Goal: Find specific page/section: Find specific page/section

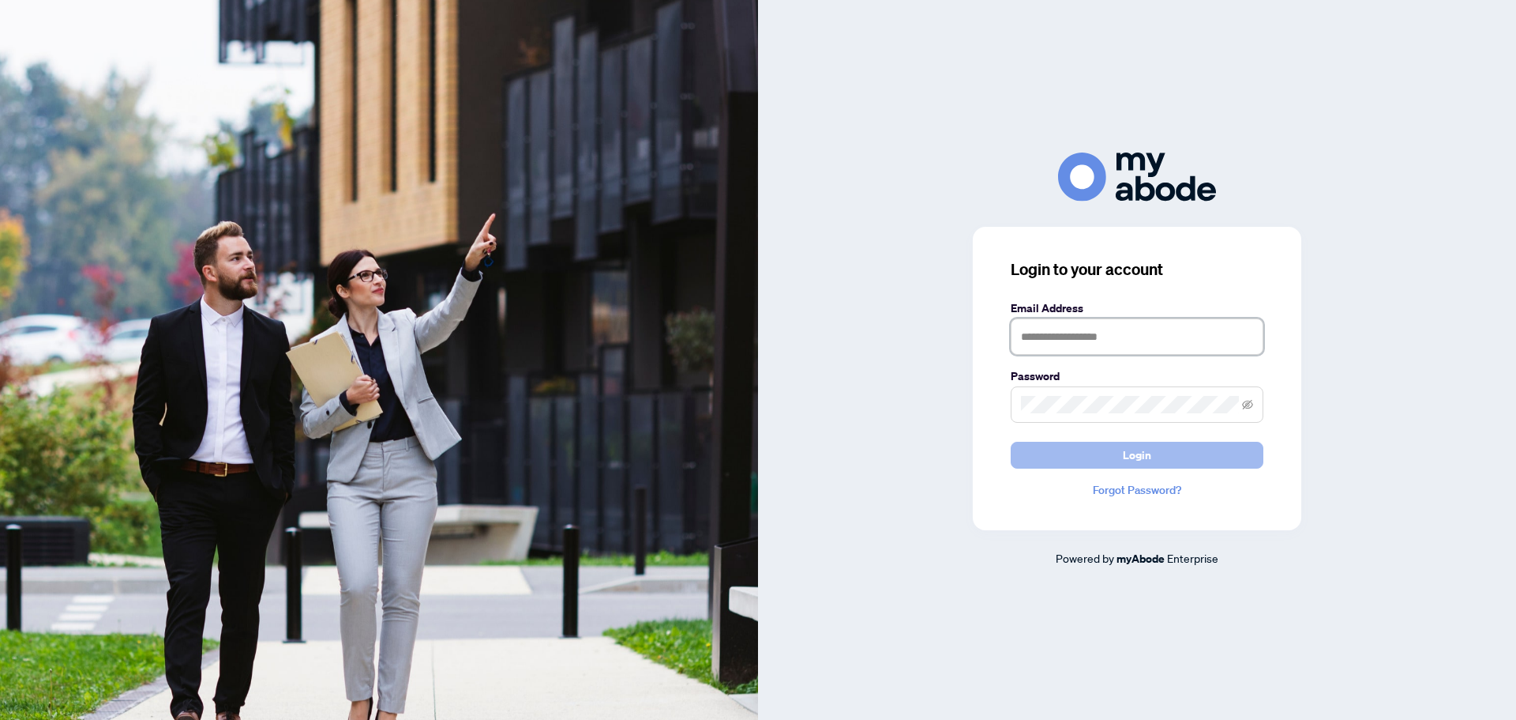
type input "**********"
click at [1092, 461] on button "Login" at bounding box center [1137, 455] width 253 height 27
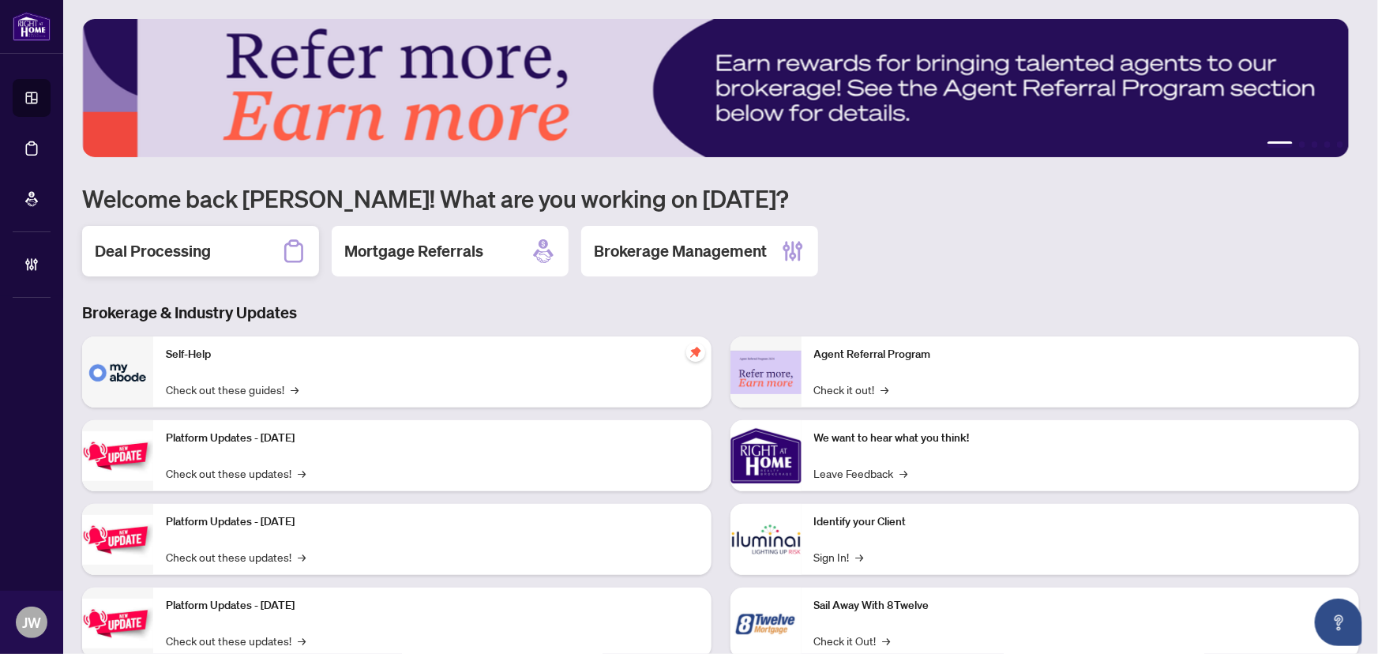
click at [265, 262] on div "Deal Processing" at bounding box center [200, 251] width 237 height 51
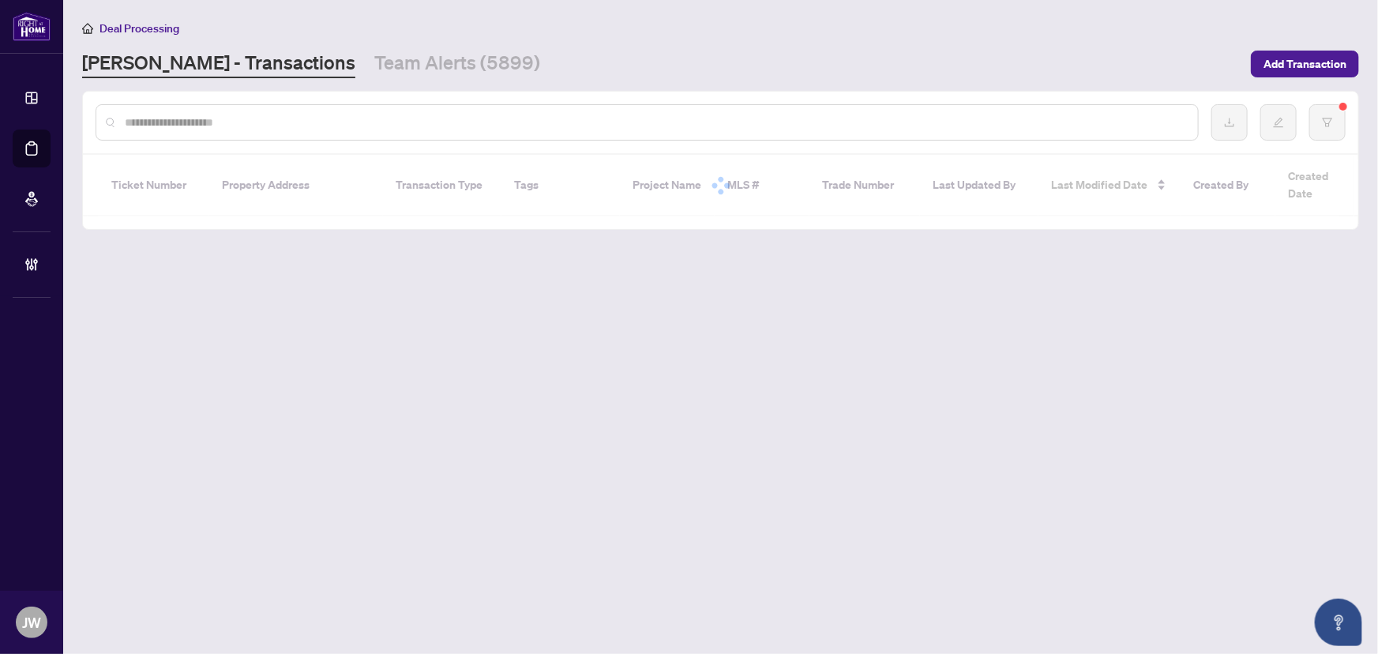
click at [212, 124] on input "text" at bounding box center [655, 122] width 1061 height 17
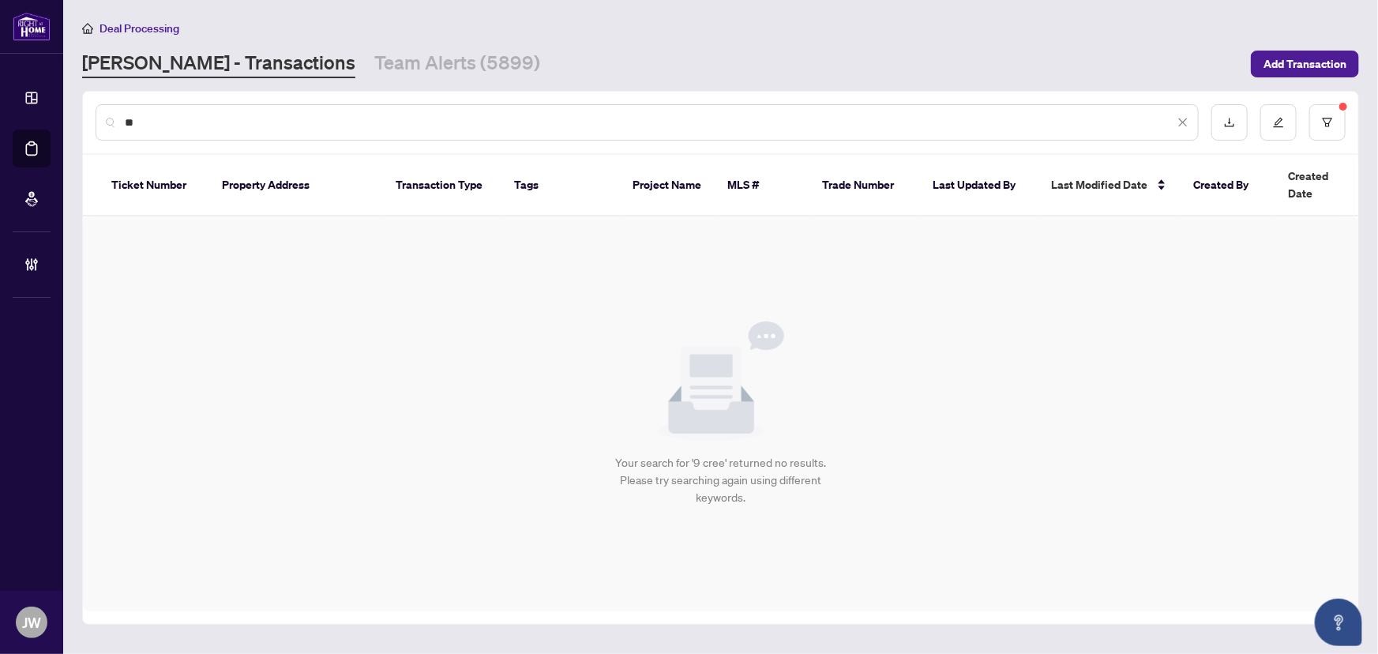
type input "*"
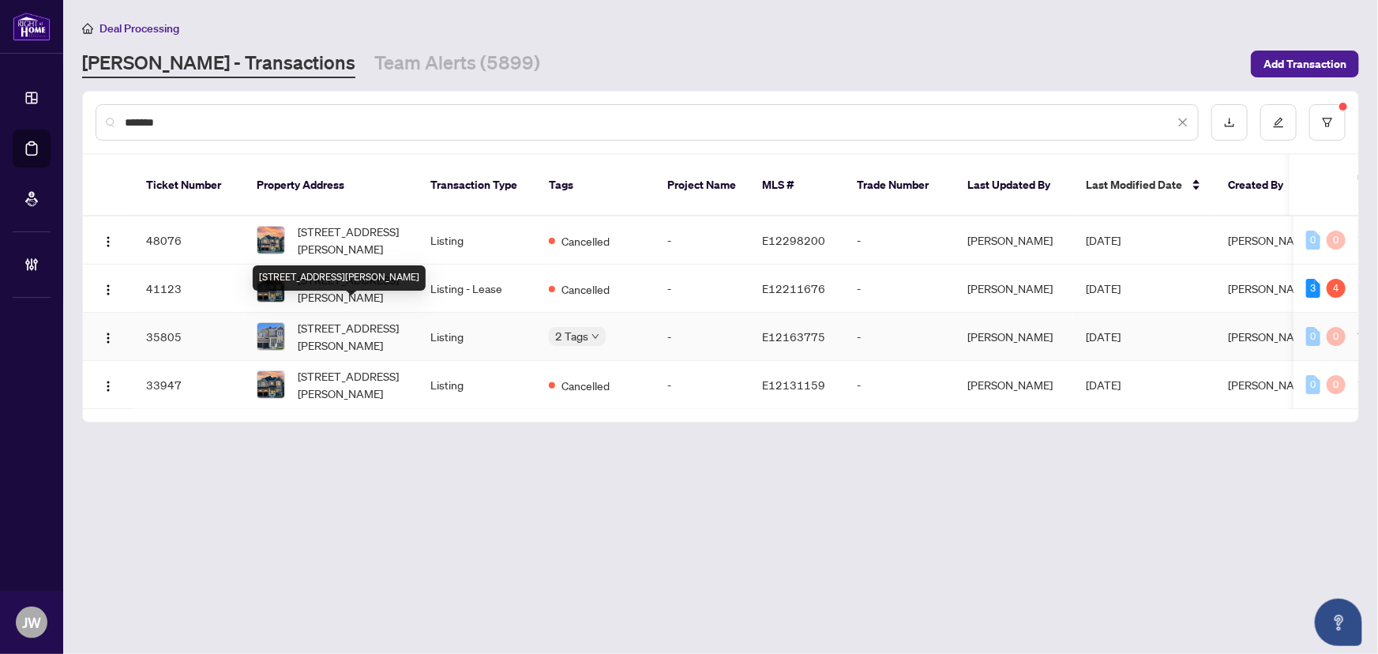
type input "*******"
click at [434, 324] on td "Listing" at bounding box center [477, 337] width 118 height 48
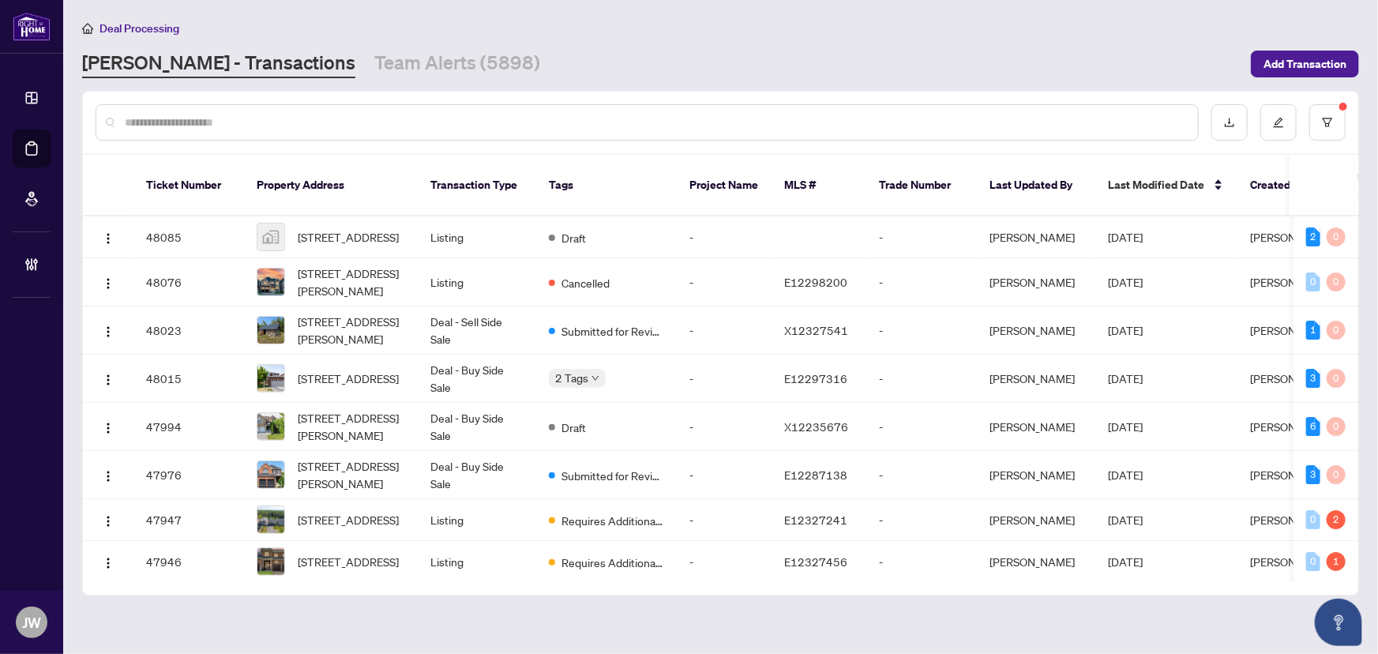
click at [182, 145] on div at bounding box center [721, 123] width 1276 height 62
click at [189, 122] on input "text" at bounding box center [655, 122] width 1061 height 17
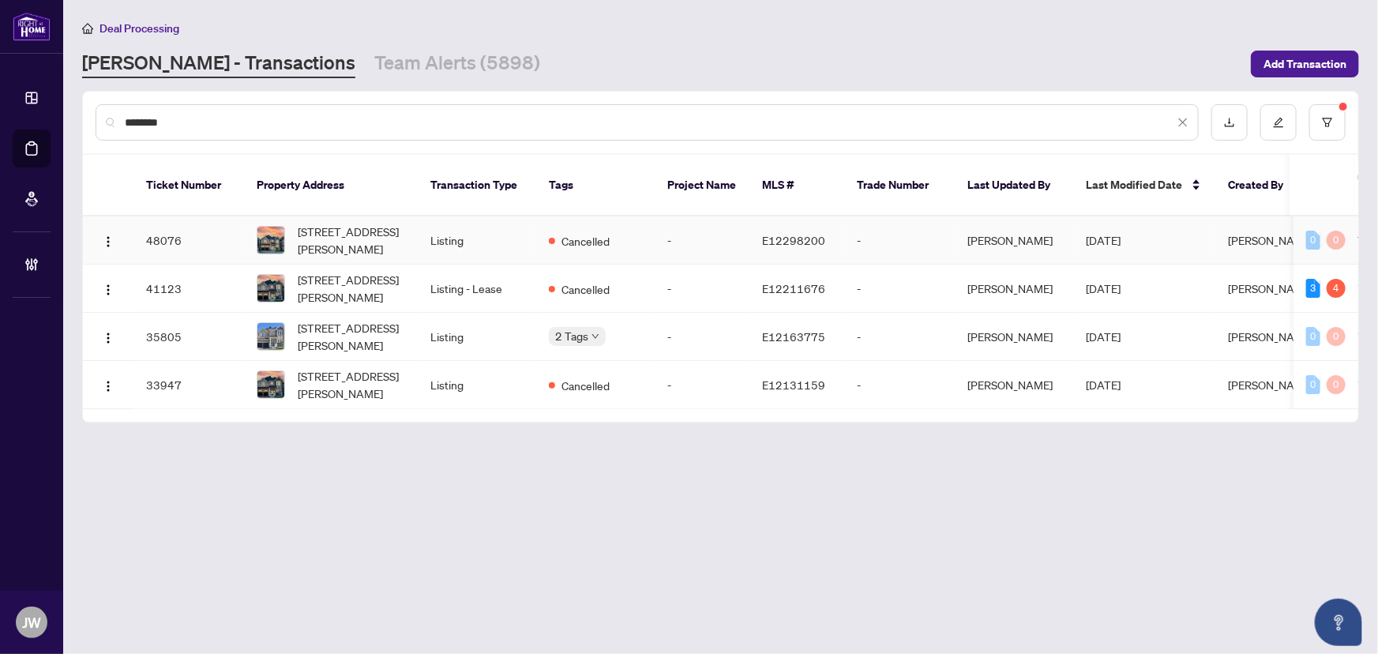
type input "********"
click at [468, 216] on td "Listing" at bounding box center [477, 240] width 118 height 48
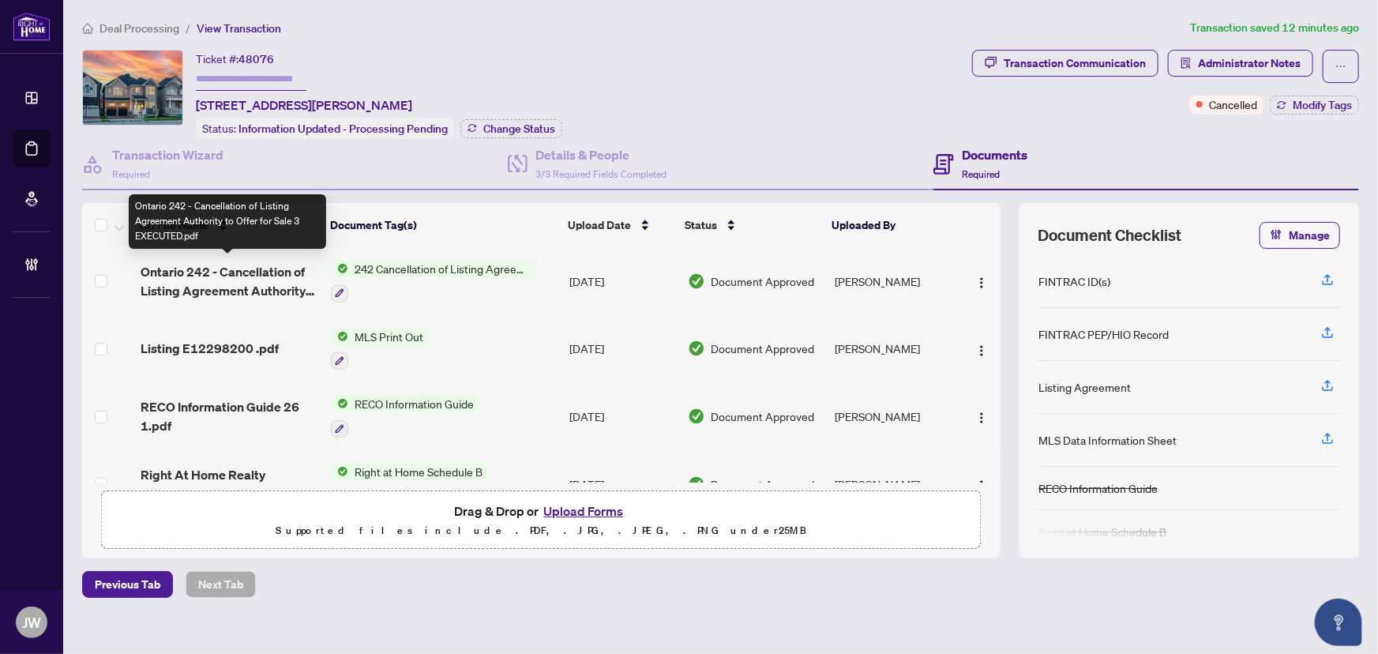
click at [212, 276] on span "Ontario 242 - Cancellation of Listing Agreement Authority to Offer for Sale 3 E…" at bounding box center [230, 281] width 179 height 38
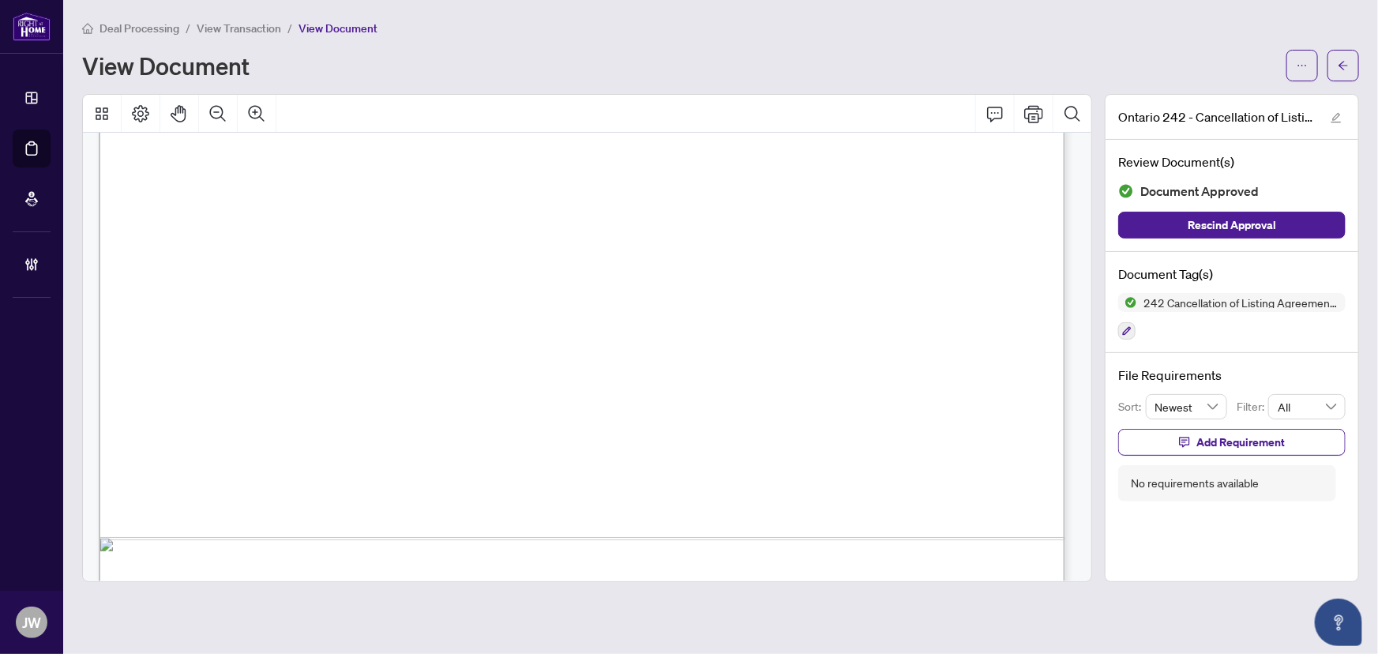
scroll to position [833, 0]
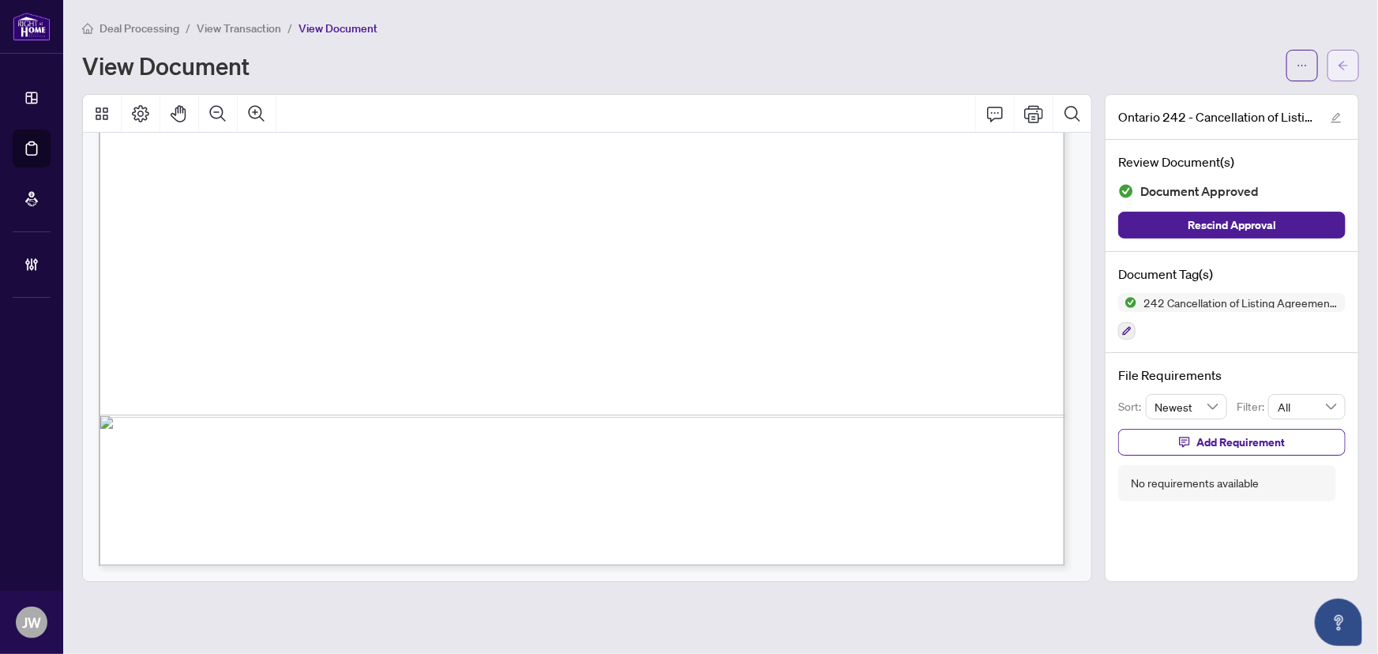
click at [1340, 66] on icon "arrow-left" at bounding box center [1343, 65] width 11 height 11
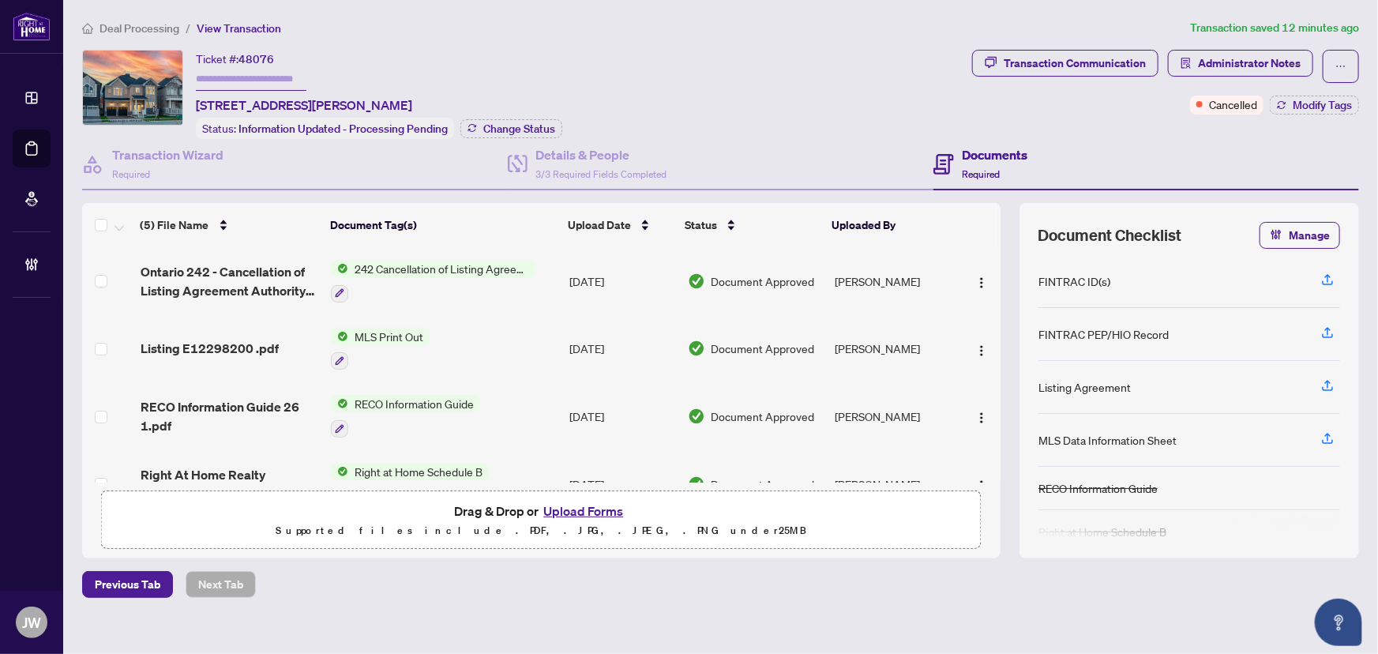
click at [239, 290] on span "Ontario 242 - Cancellation of Listing Agreement Authority to Offer for Sale 3 E…" at bounding box center [230, 281] width 179 height 38
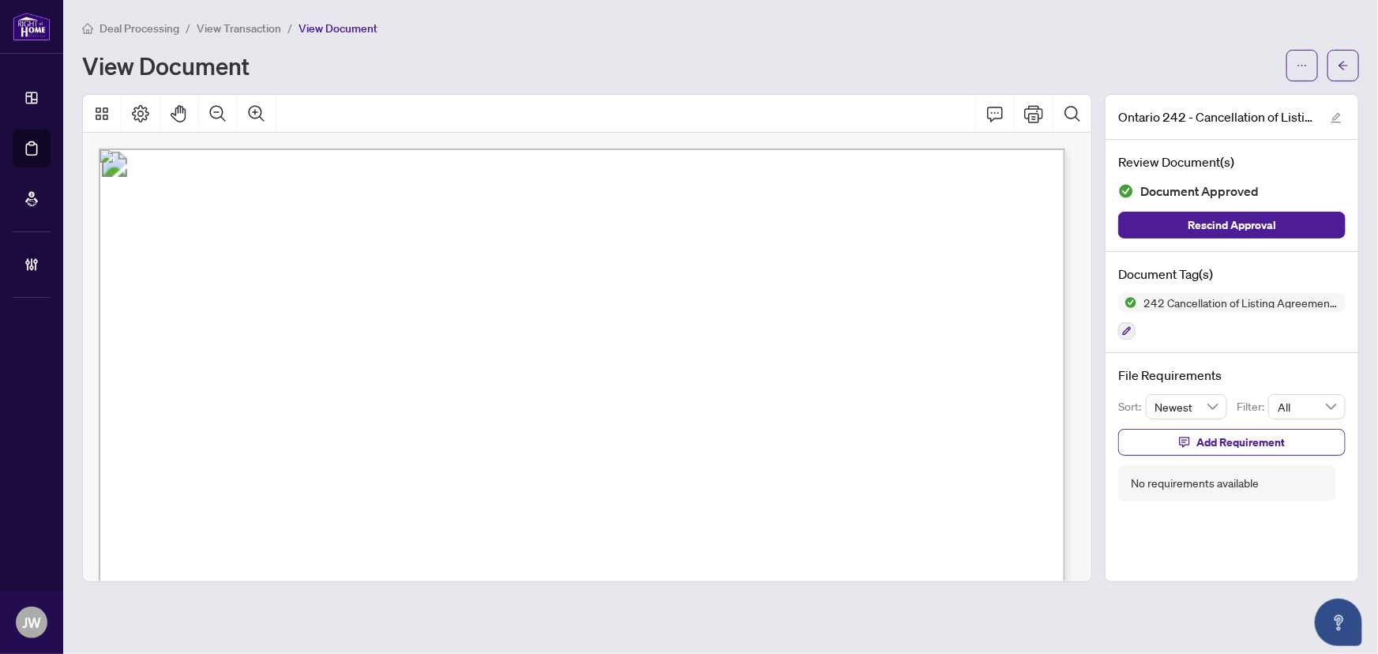
click at [221, 47] on div "Deal Processing / View Transaction / View Document View Document" at bounding box center [720, 50] width 1277 height 62
click at [231, 21] on span "View Transaction" at bounding box center [239, 28] width 85 height 14
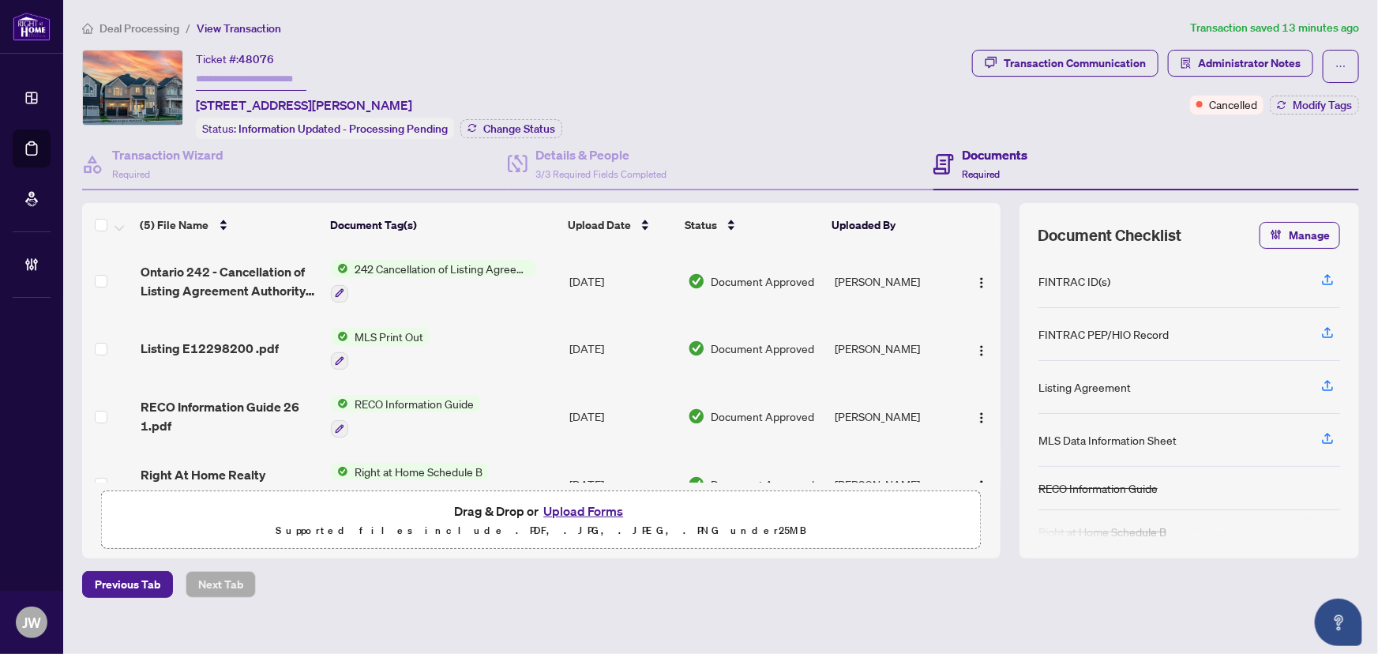
click at [126, 25] on span "Deal Processing" at bounding box center [140, 28] width 80 height 14
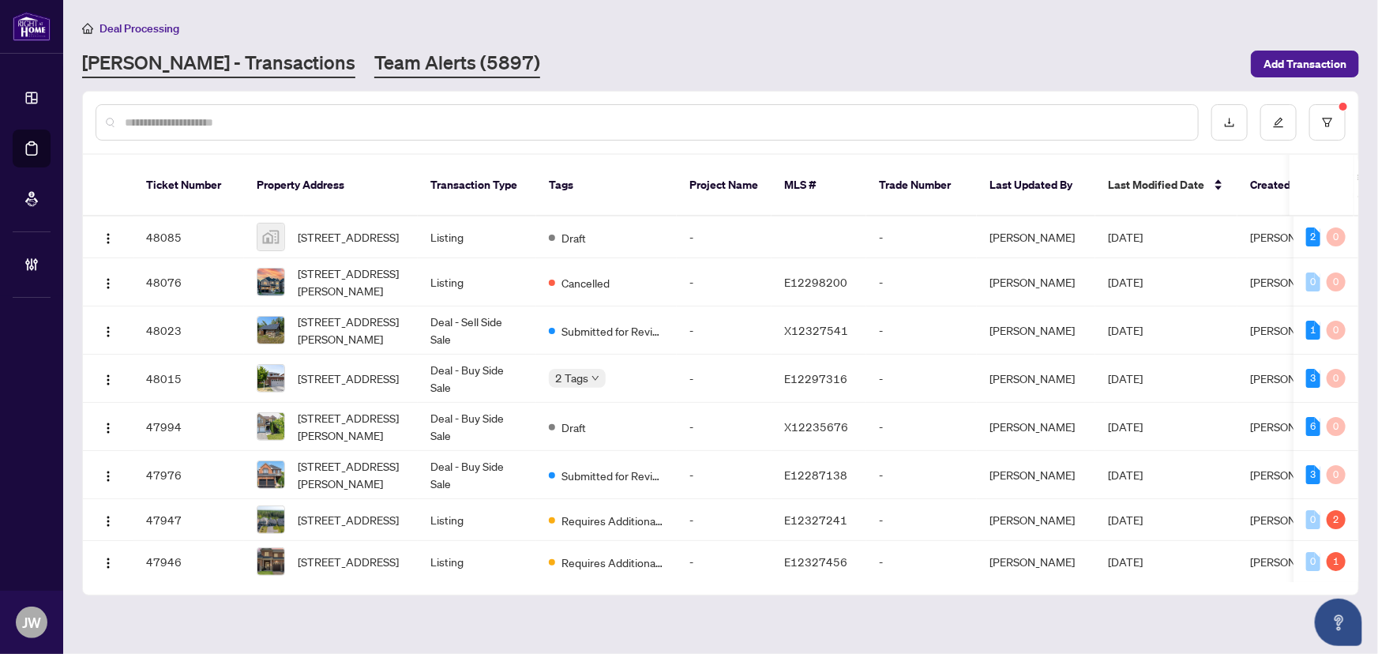
click at [385, 70] on link "Team Alerts (5897)" at bounding box center [457, 64] width 166 height 28
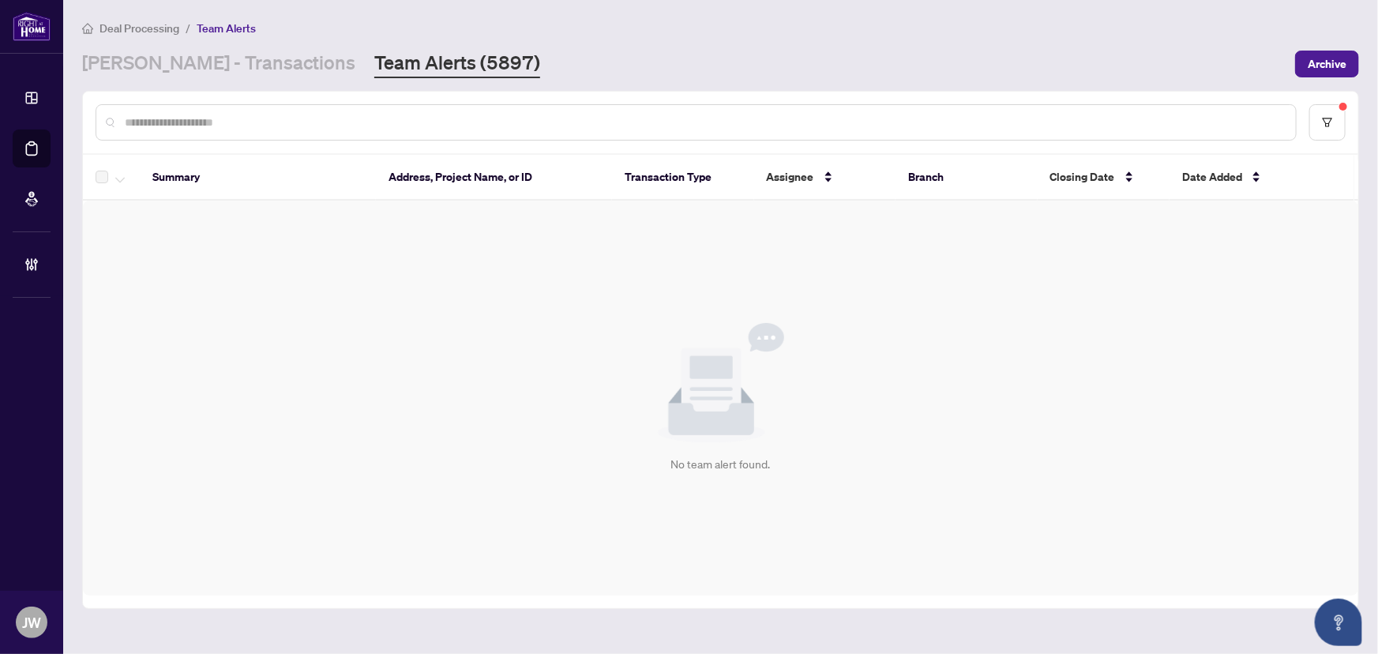
click at [196, 82] on main "Deal Processing / Team Alerts [PERSON_NAME] - Transactions Team Alerts (5897) A…" at bounding box center [720, 327] width 1315 height 654
click at [198, 62] on link "[PERSON_NAME] - Transactions" at bounding box center [218, 64] width 273 height 28
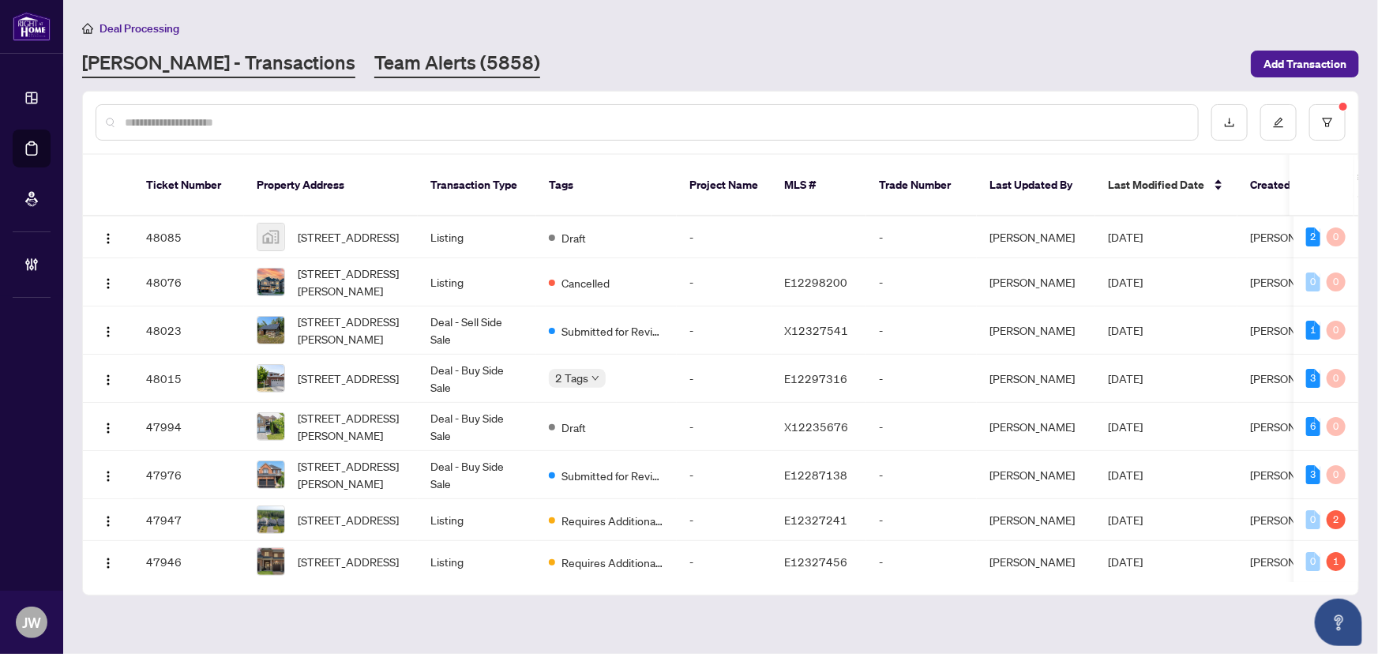
click at [374, 71] on link "Team Alerts (5858)" at bounding box center [457, 64] width 166 height 28
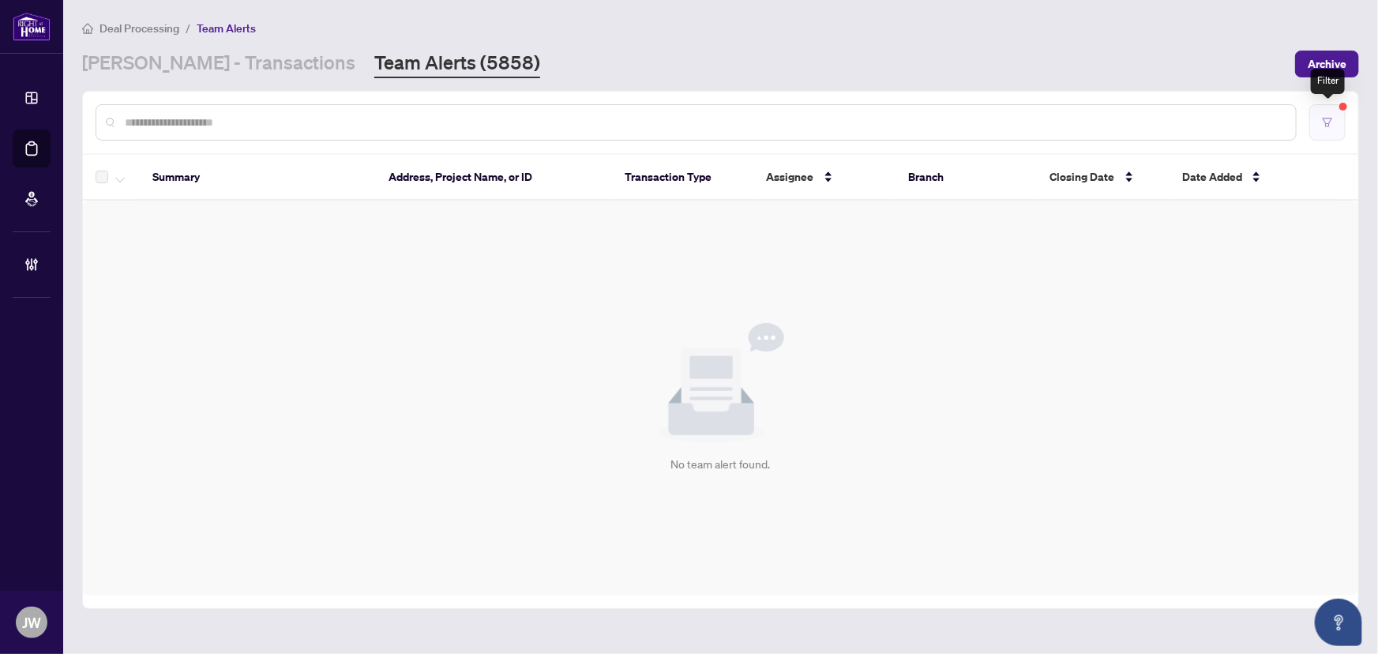
click at [1330, 124] on icon "filter" at bounding box center [1327, 122] width 11 height 11
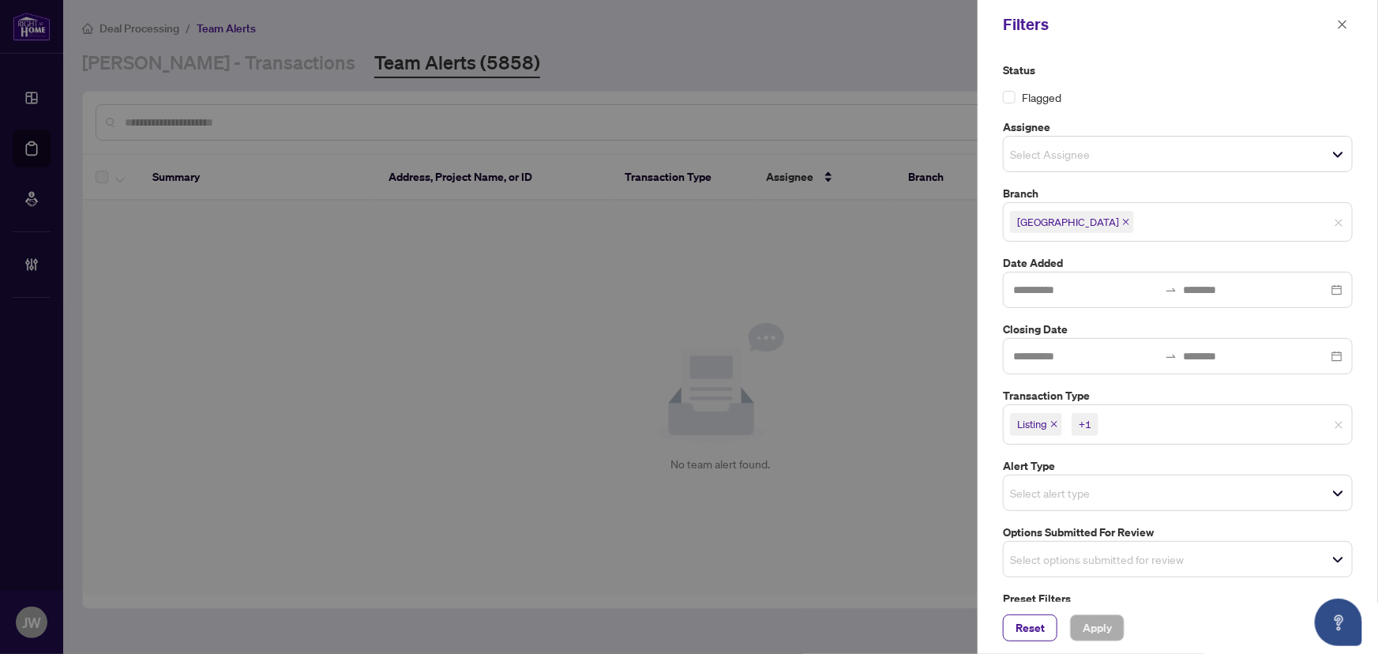
click at [1058, 423] on icon "close" at bounding box center [1054, 424] width 8 height 8
click at [1088, 416] on span "Listing - Lease" at bounding box center [1054, 424] width 88 height 22
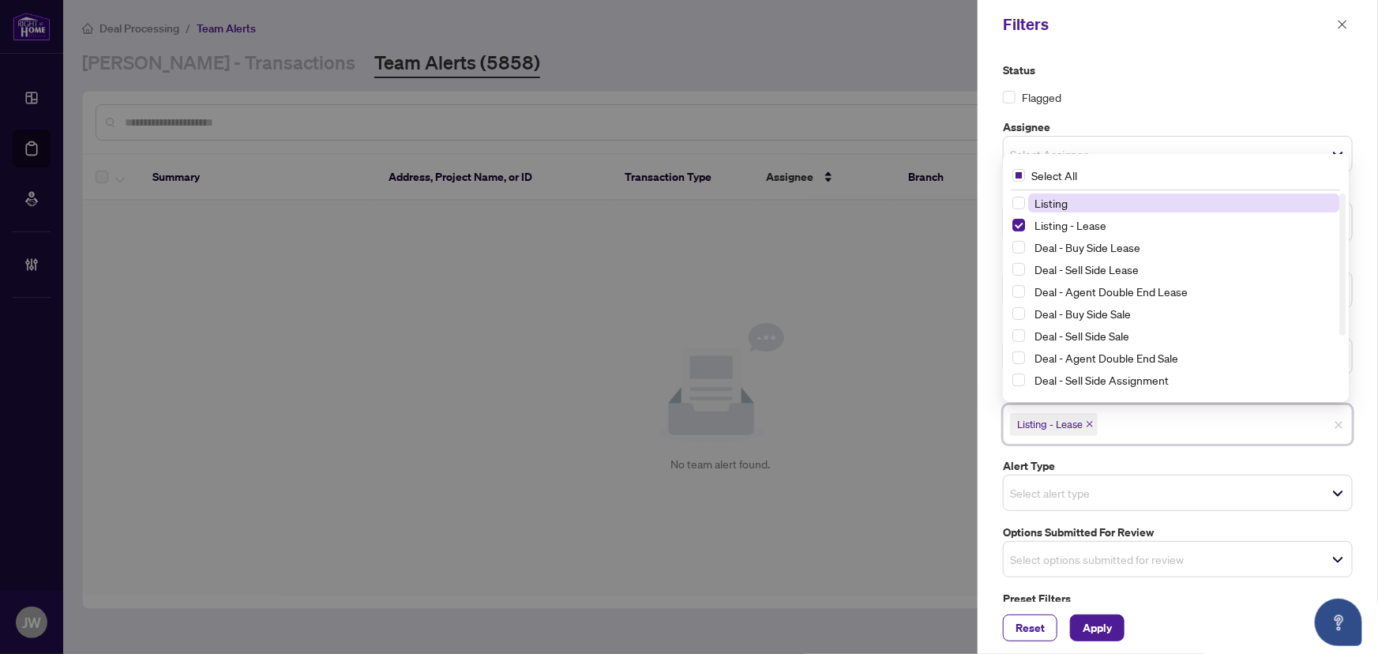
click at [1090, 420] on icon "close" at bounding box center [1090, 424] width 8 height 8
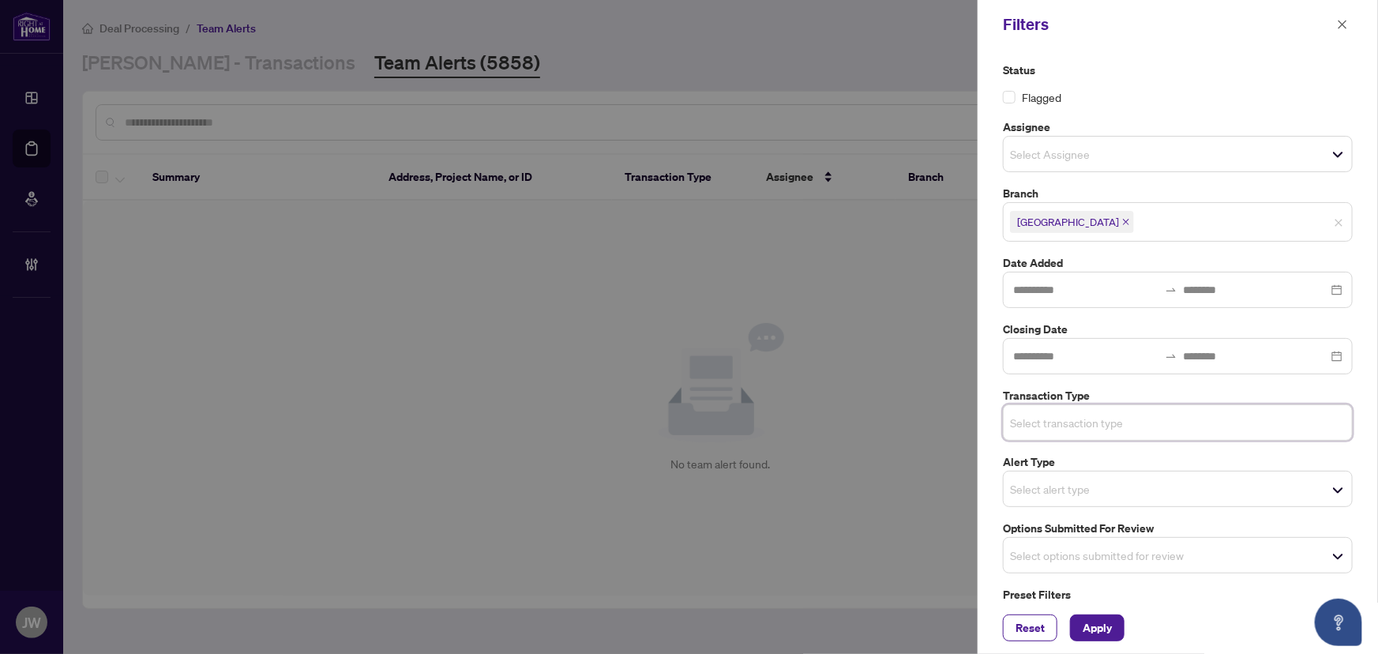
click at [1177, 537] on div "Select options submitted for review" at bounding box center [1178, 555] width 350 height 36
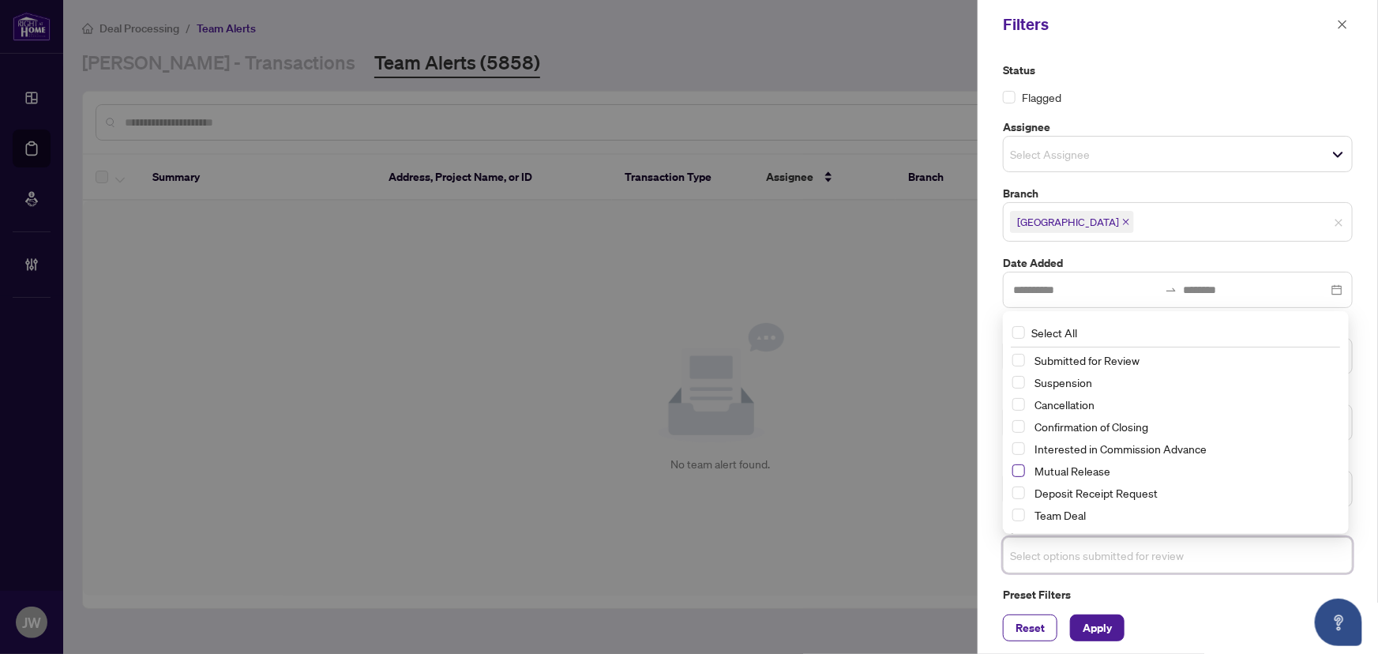
click at [1022, 469] on span "Select Mutual Release" at bounding box center [1019, 470] width 13 height 13
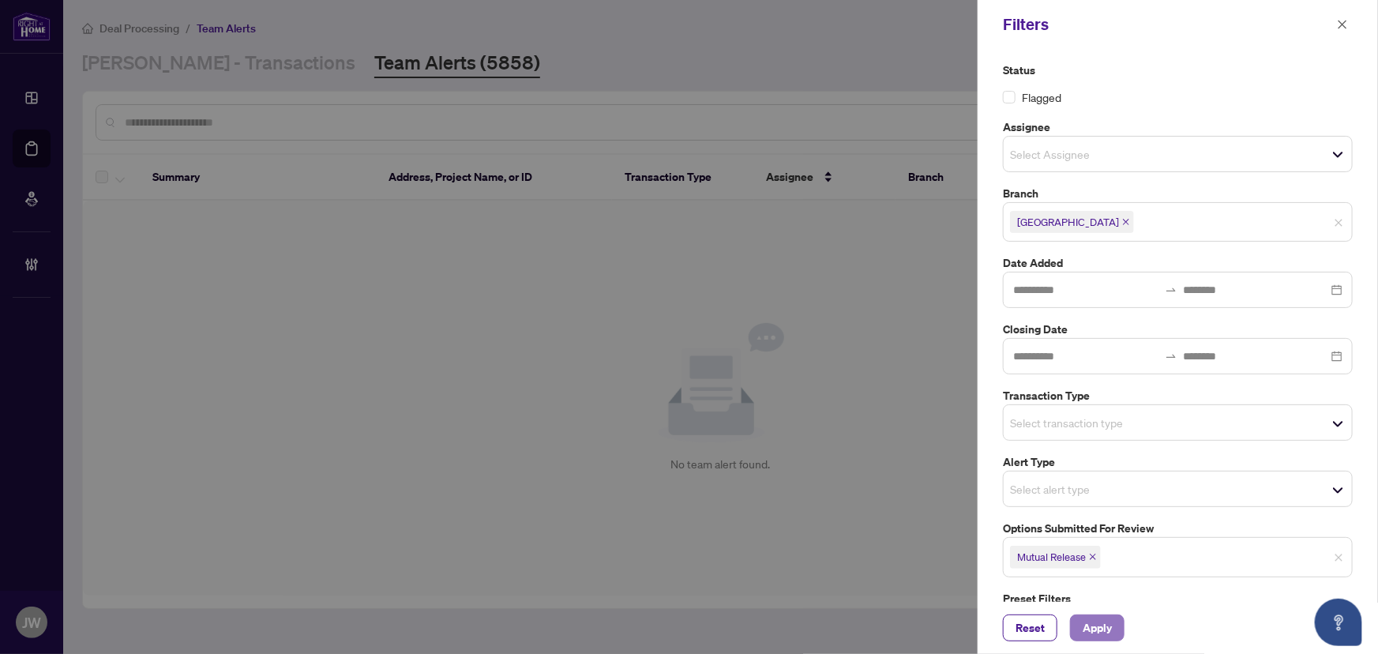
click at [1097, 618] on span "Apply" at bounding box center [1097, 627] width 29 height 25
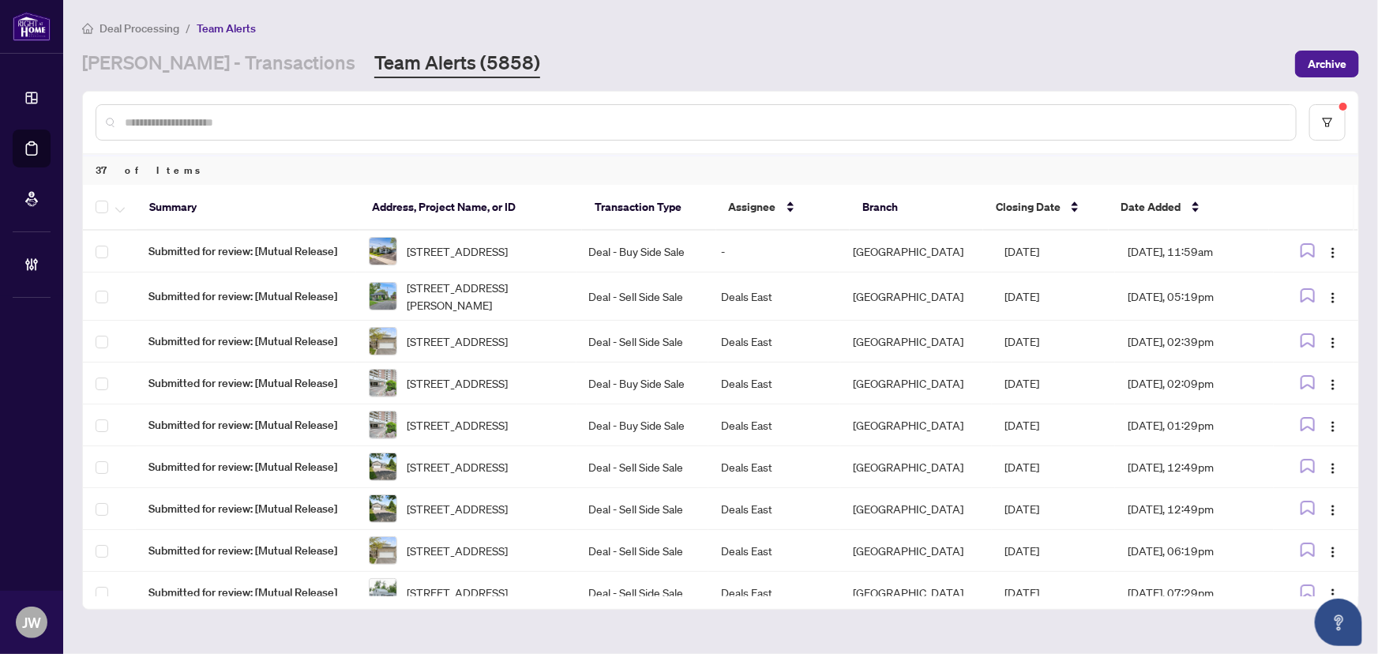
click at [203, 43] on div "Deal Processing / Team Alerts [PERSON_NAME] - Transactions Team Alerts (5858) A…" at bounding box center [720, 48] width 1277 height 59
click at [208, 59] on link "[PERSON_NAME] - Transactions" at bounding box center [218, 64] width 273 height 28
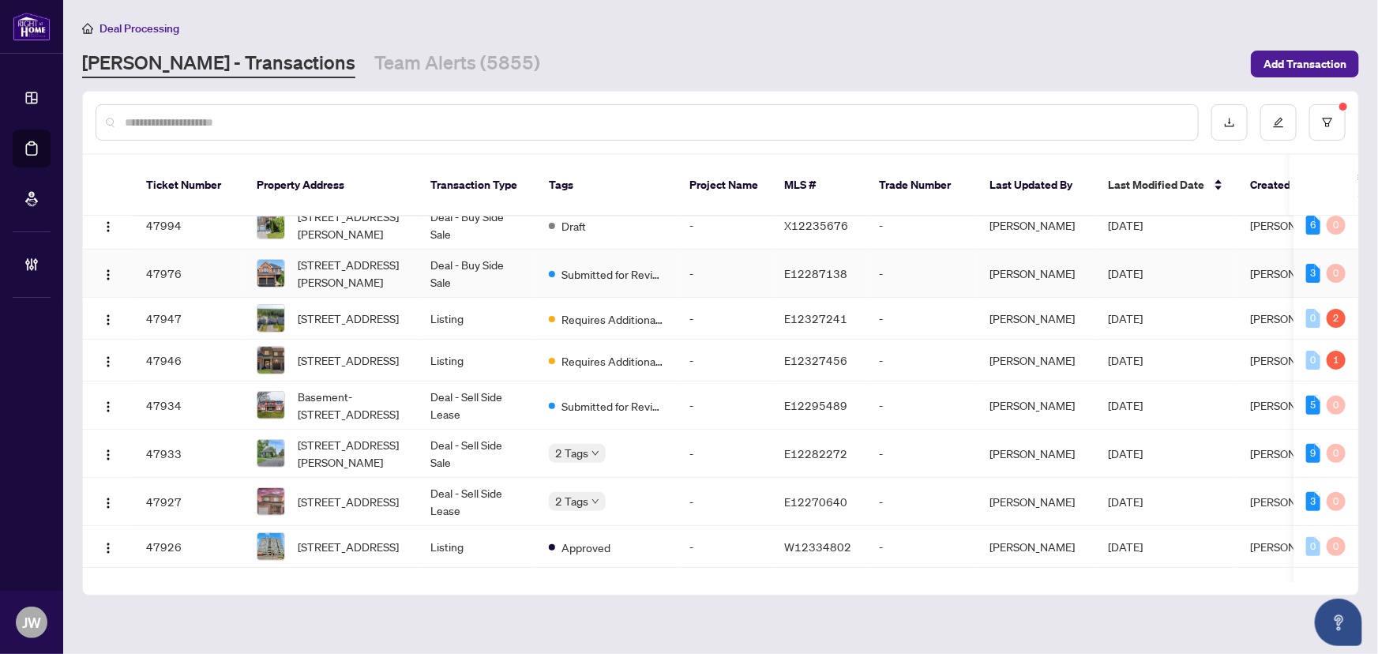
scroll to position [287, 0]
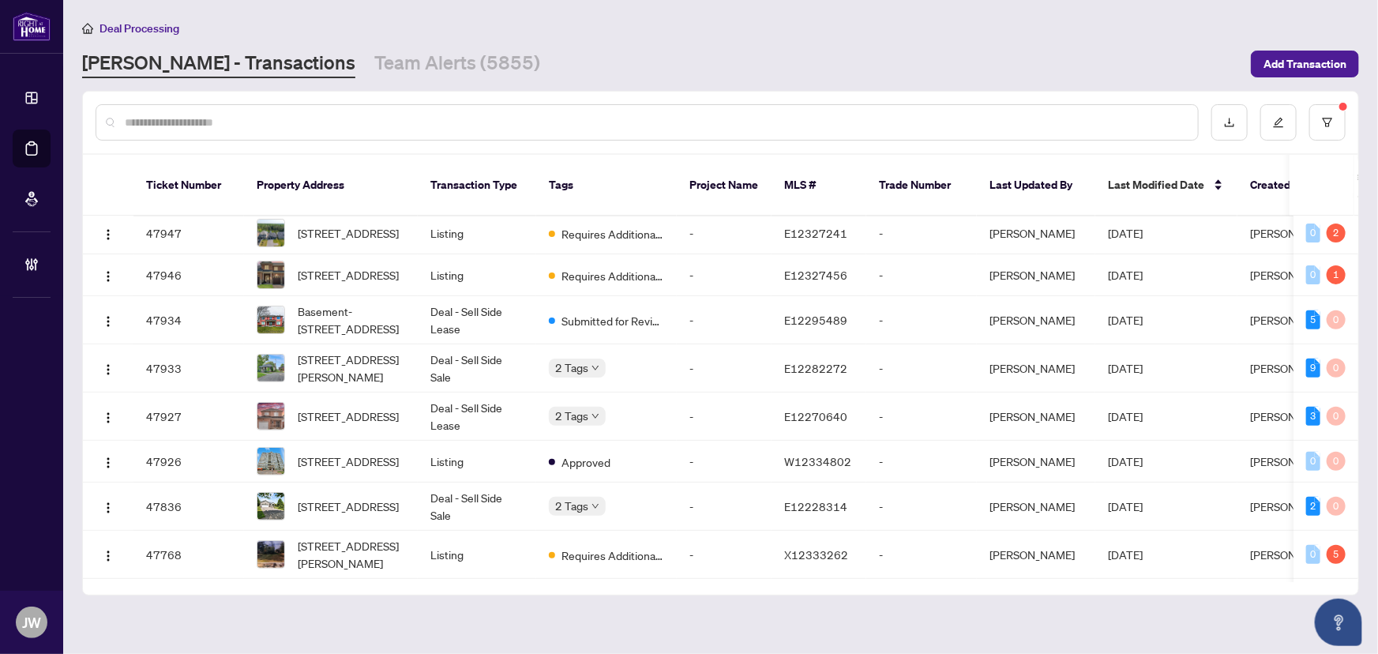
click at [296, 635] on main "Deal Processing [PERSON_NAME] - Transactions Team Alerts (5855) Add Transaction…" at bounding box center [720, 327] width 1315 height 654
click at [374, 54] on link "Team Alerts (5855)" at bounding box center [457, 64] width 166 height 28
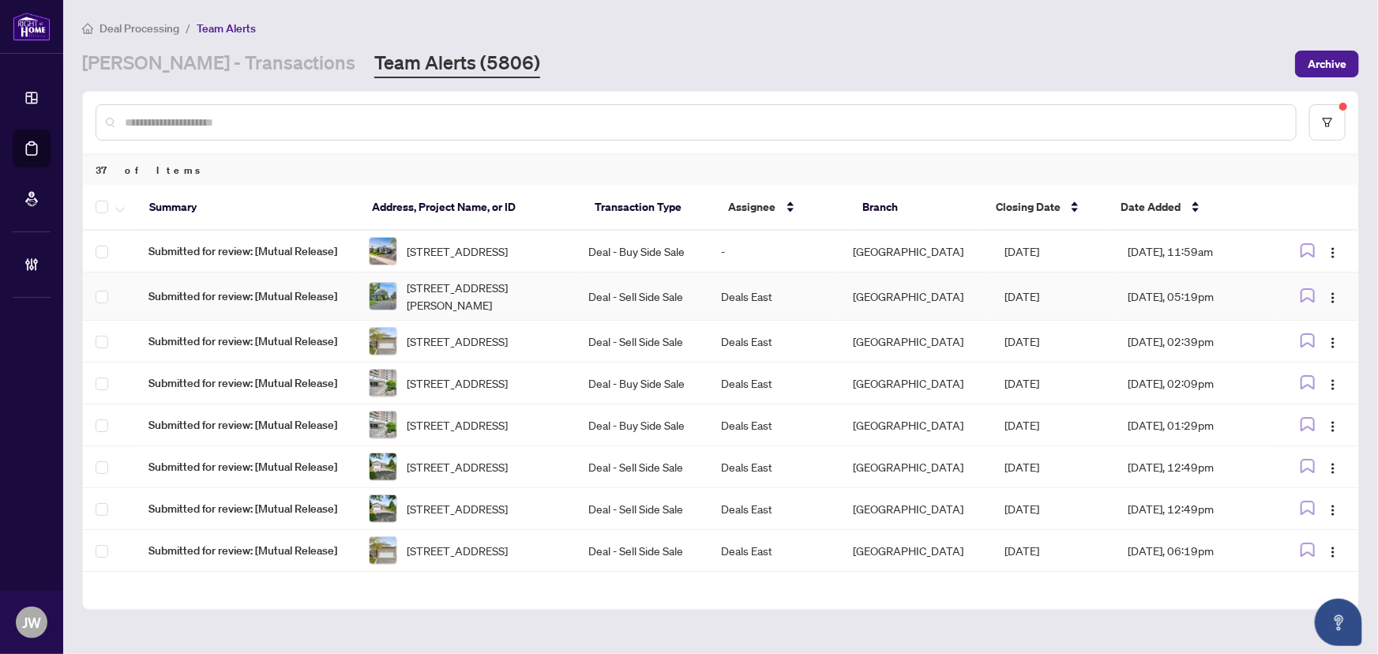
scroll to position [215, 0]
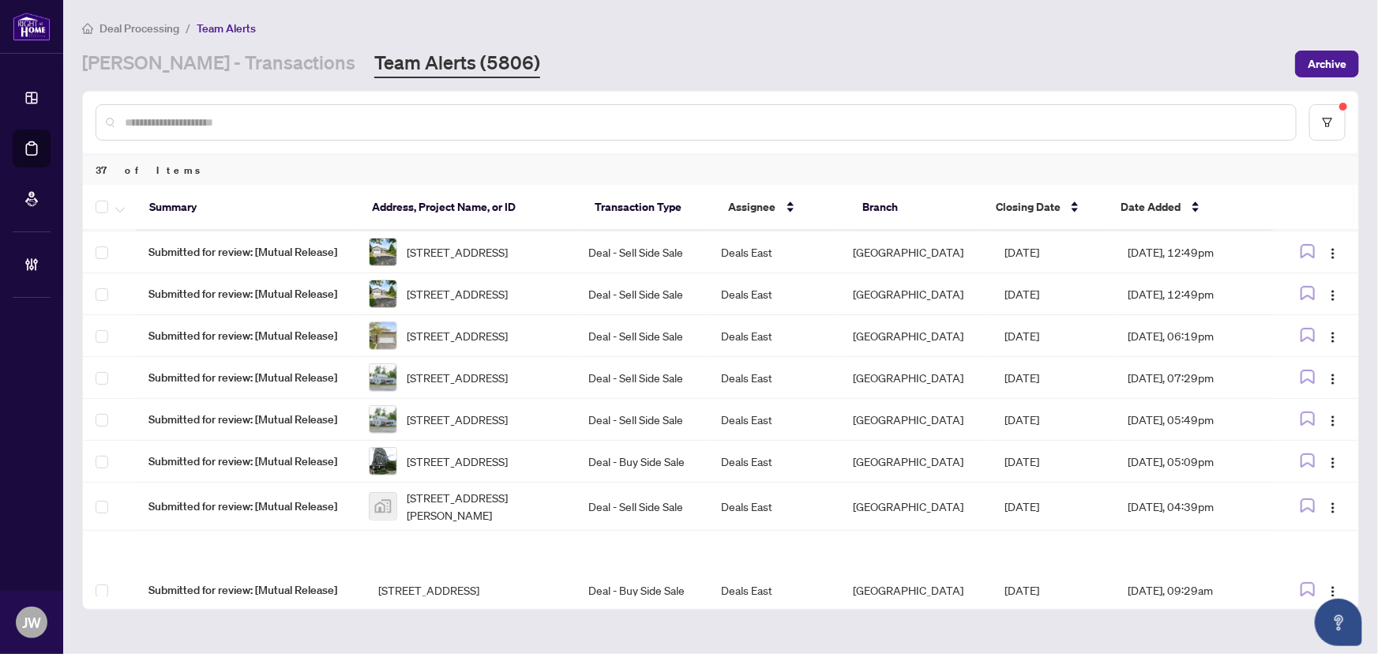
click at [1309, 125] on div at bounding box center [721, 123] width 1276 height 62
click at [1319, 127] on button "button" at bounding box center [1328, 122] width 36 height 36
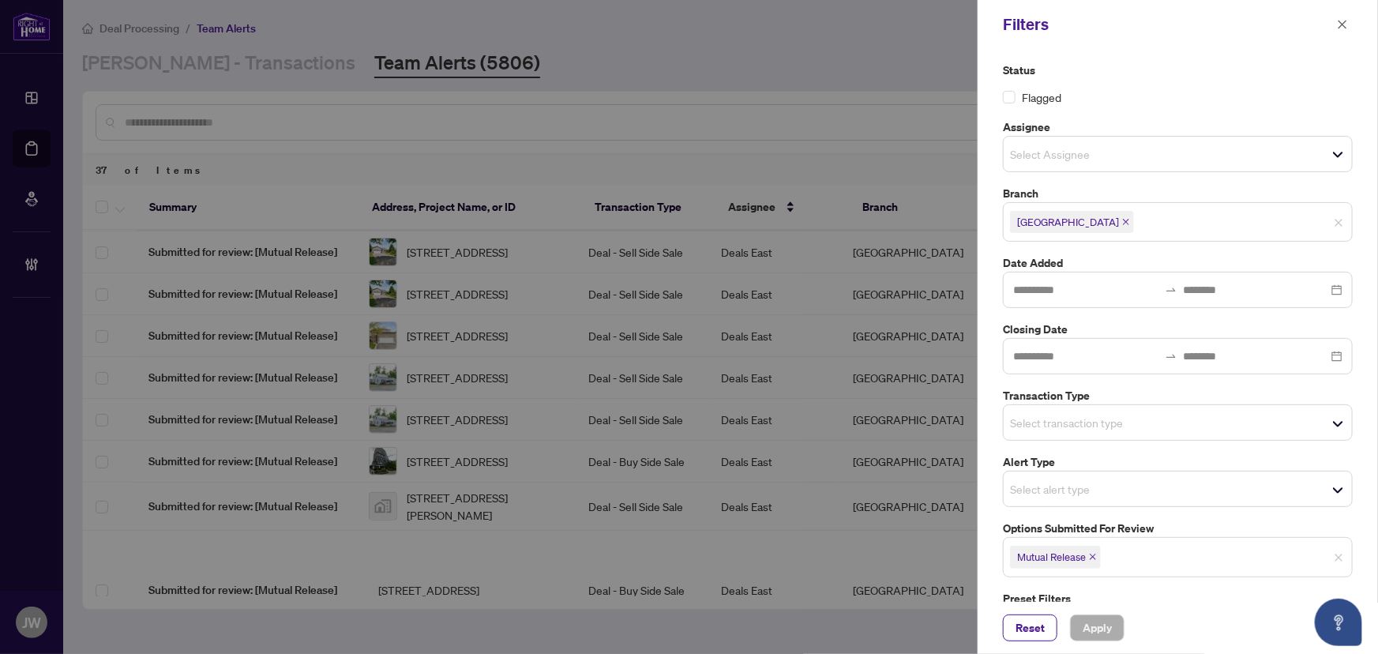
click at [1096, 558] on icon "close" at bounding box center [1093, 557] width 6 height 6
click at [1086, 618] on span "Apply" at bounding box center [1097, 627] width 29 height 25
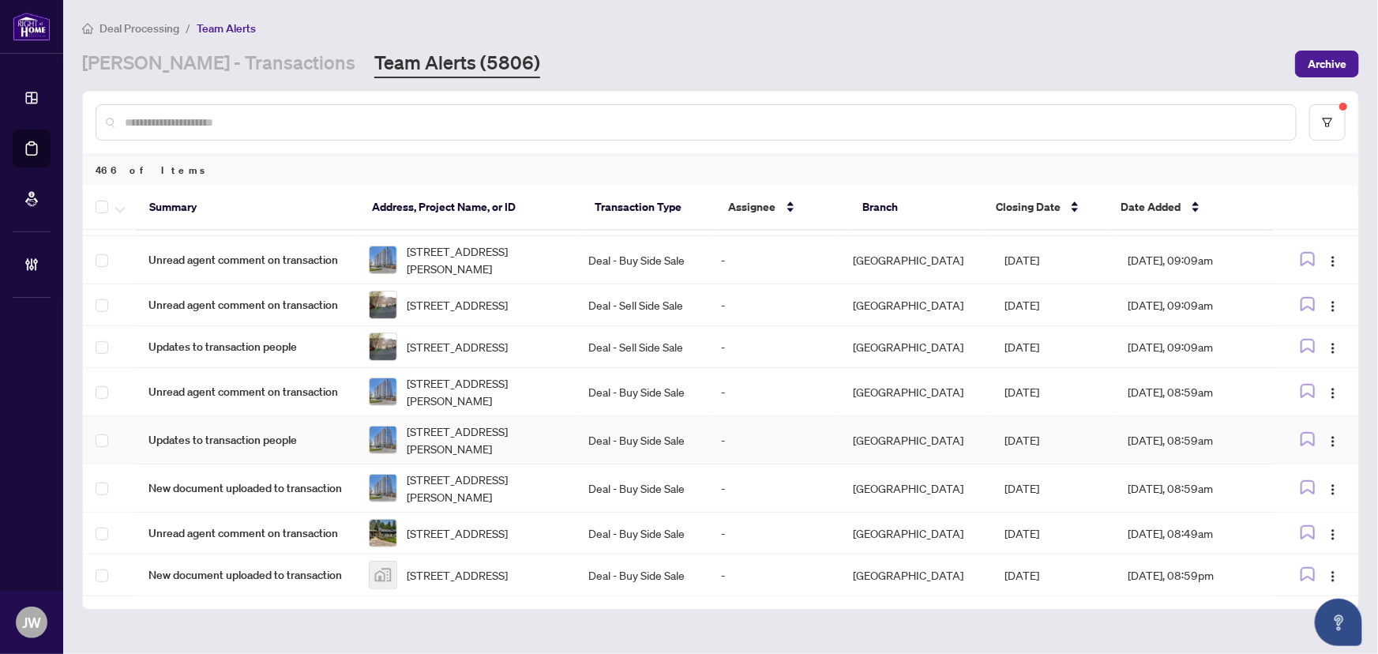
scroll to position [596, 0]
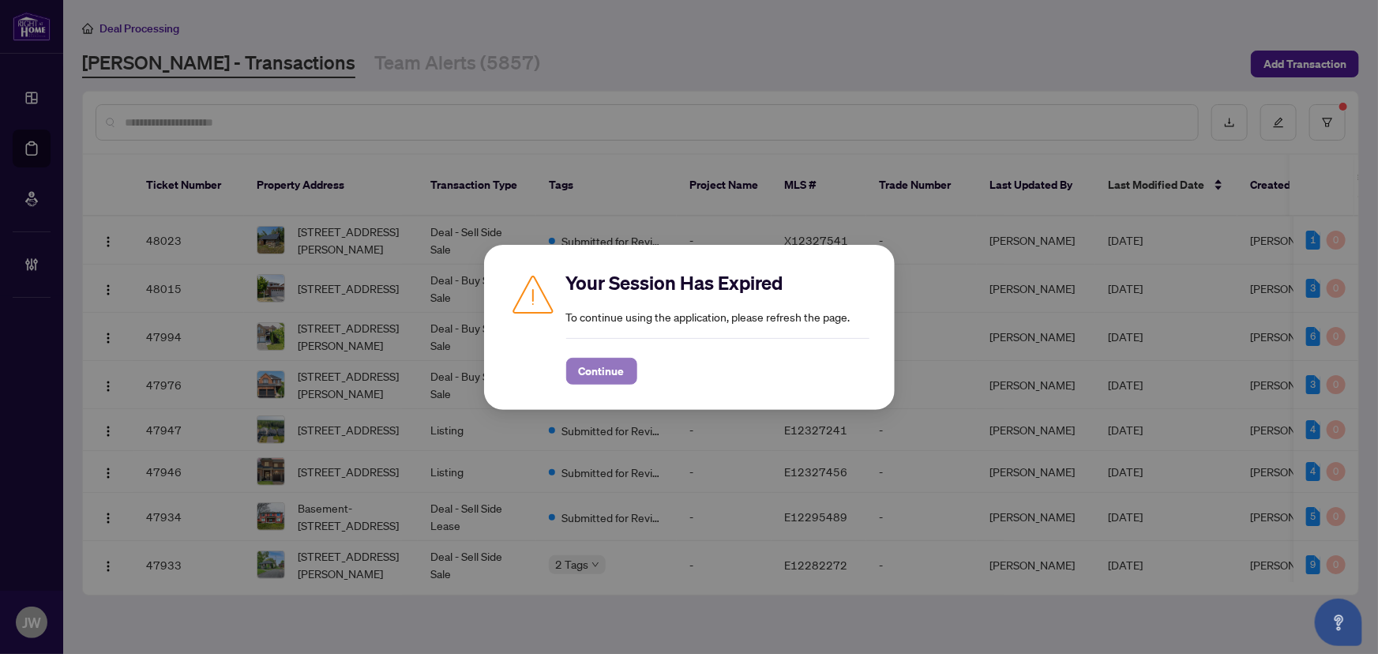
click at [581, 378] on span "Continue" at bounding box center [602, 371] width 46 height 25
